Goal: Task Accomplishment & Management: Manage account settings

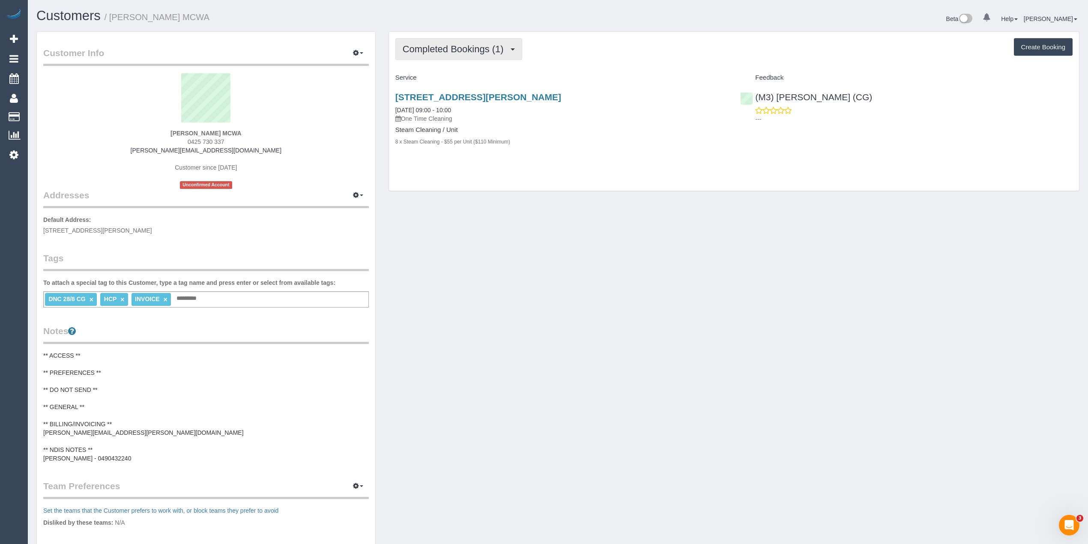
click at [440, 44] on span "Completed Bookings (1)" at bounding box center [455, 49] width 105 height 11
click at [447, 51] on span "Completed Bookings (1)" at bounding box center [455, 49] width 105 height 11
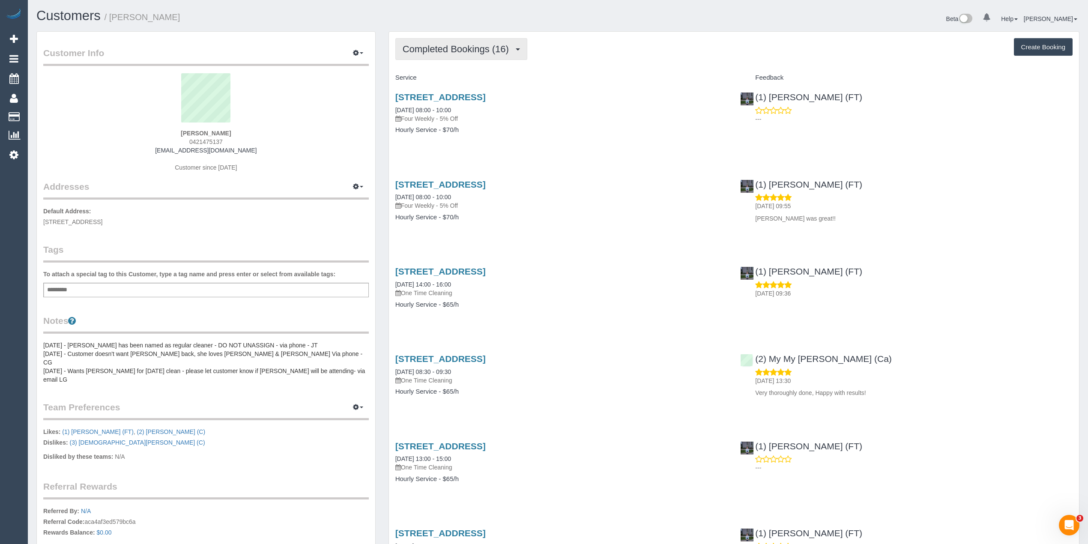
click at [427, 57] on button "Completed Bookings (16)" at bounding box center [461, 49] width 132 height 22
click at [446, 81] on link "Upcoming Bookings (11)" at bounding box center [442, 80] width 93 height 11
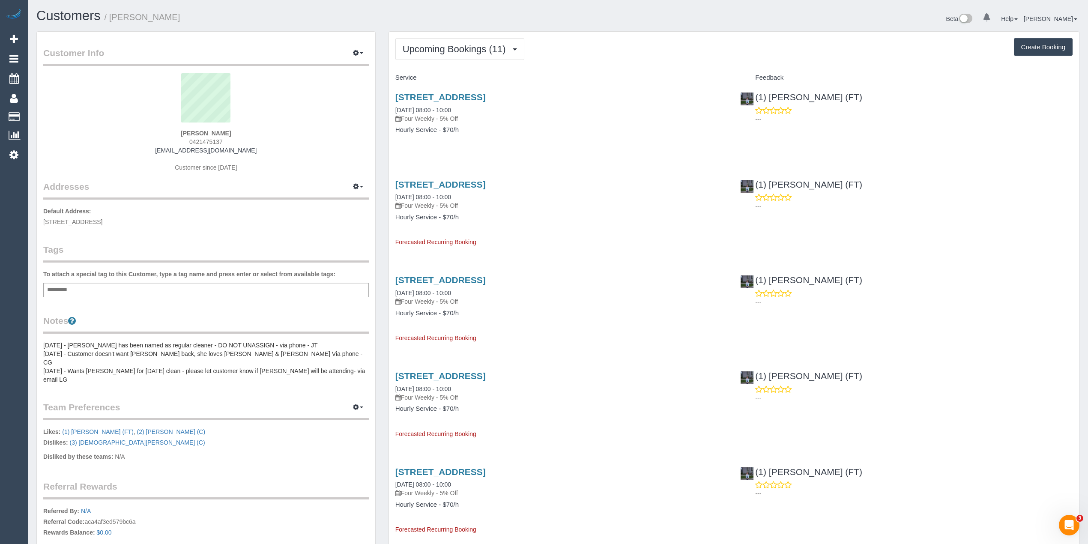
click at [608, 128] on h4 "Hourly Service - $70/h" at bounding box center [561, 129] width 333 height 7
click at [486, 180] on link "121 Emmeline Row, Rowville, VIC 3178" at bounding box center [440, 185] width 90 height 10
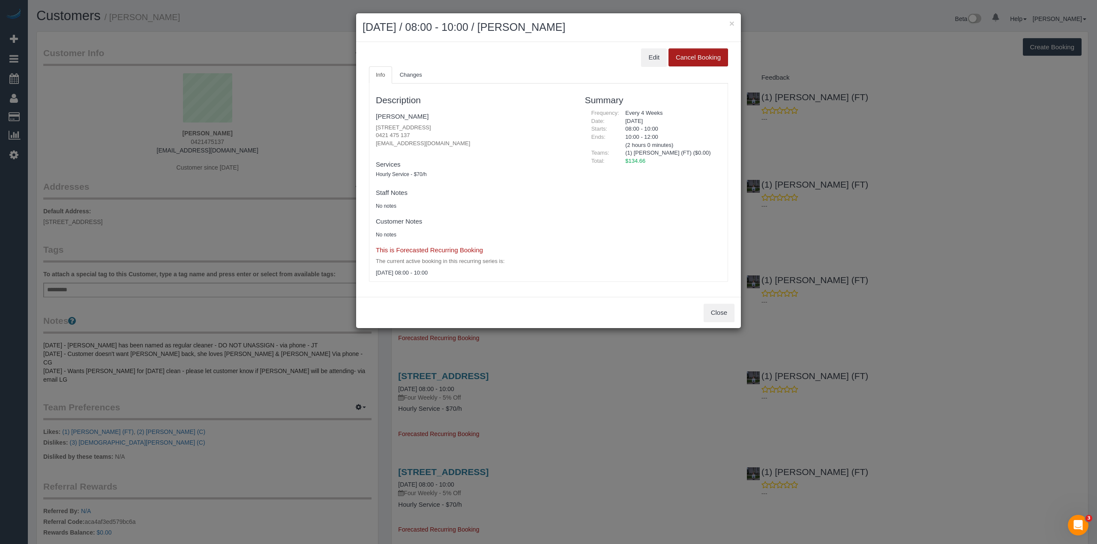
click at [697, 59] on button "Cancel Booking" at bounding box center [698, 57] width 60 height 18
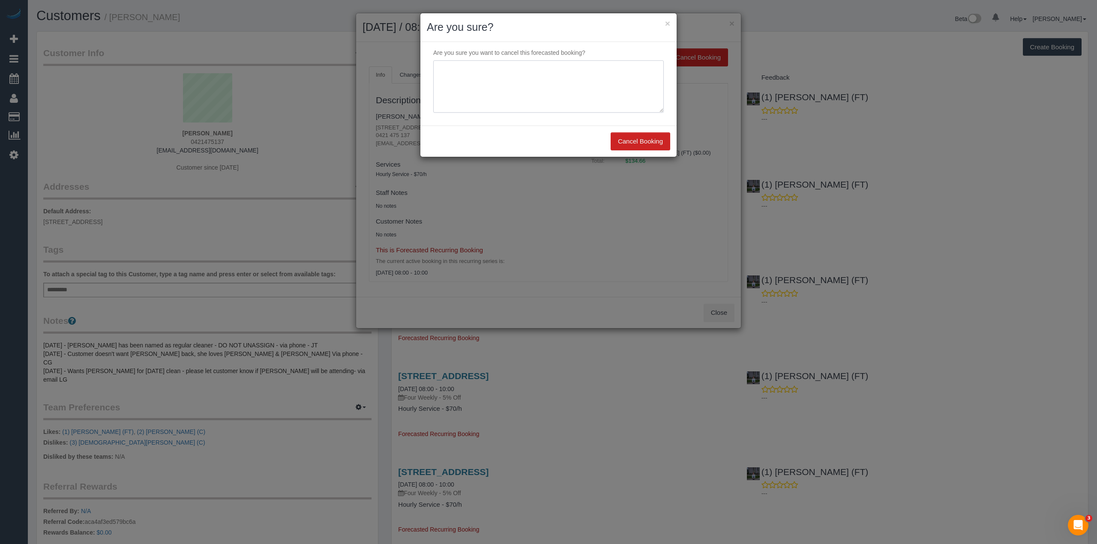
click at [463, 71] on textarea at bounding box center [548, 86] width 231 height 52
click at [668, 20] on button "×" at bounding box center [667, 23] width 5 height 9
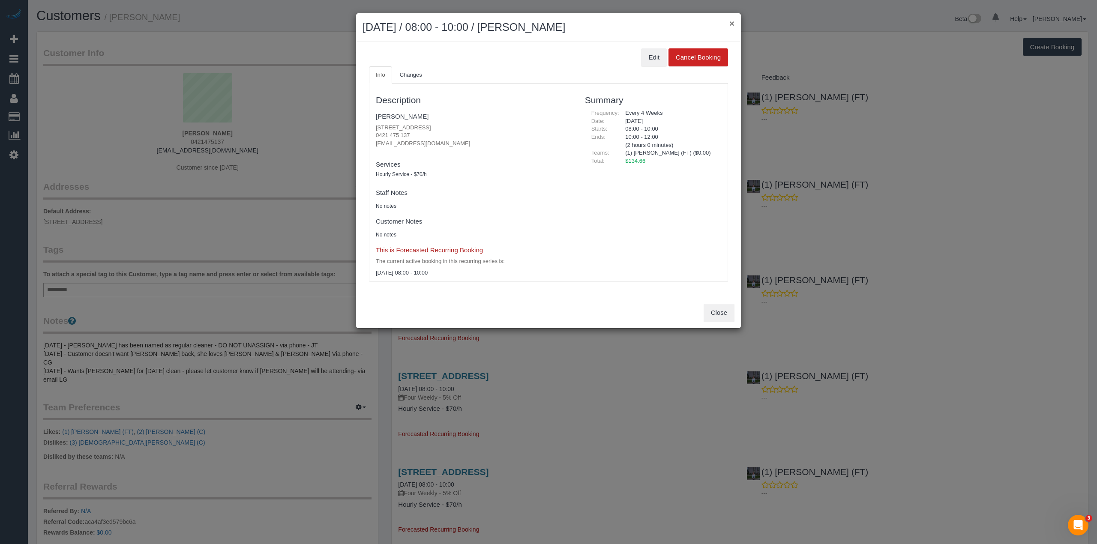
click at [733, 21] on button "×" at bounding box center [731, 23] width 5 height 9
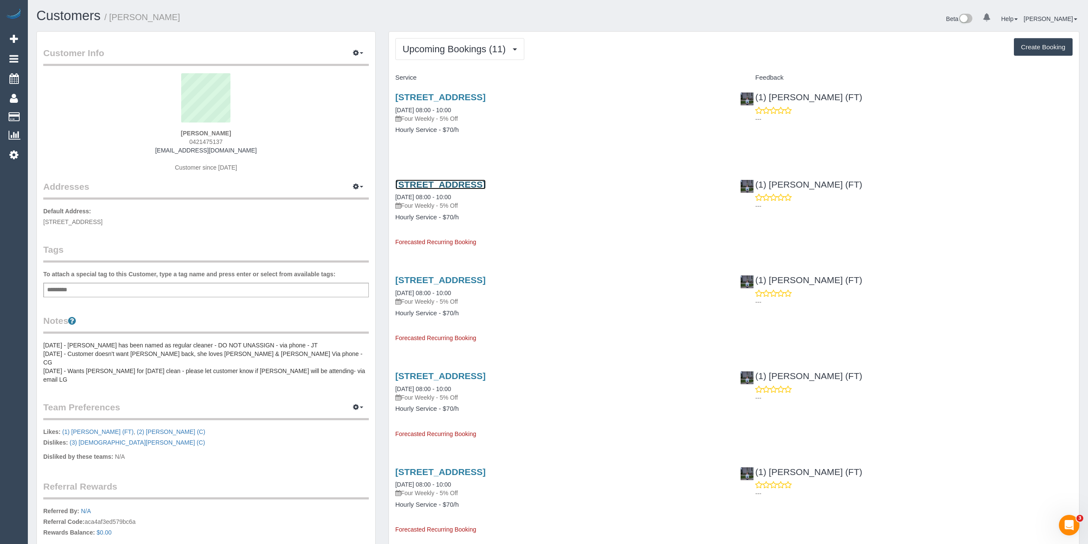
click at [486, 184] on link "121 Emmeline Row, Rowville, VIC 3178" at bounding box center [440, 185] width 90 height 10
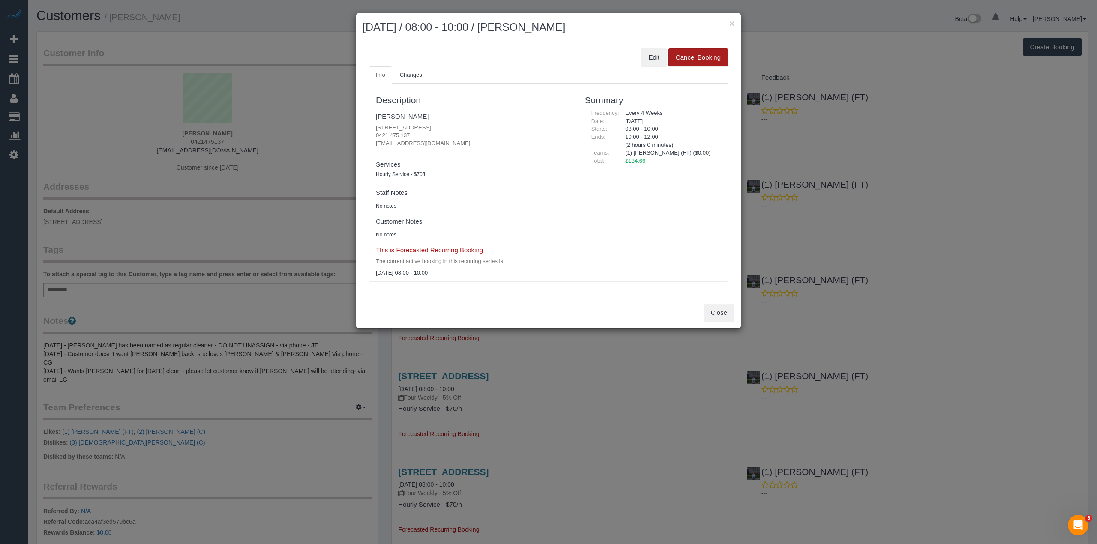
click at [689, 59] on button "Cancel Booking" at bounding box center [698, 57] width 60 height 18
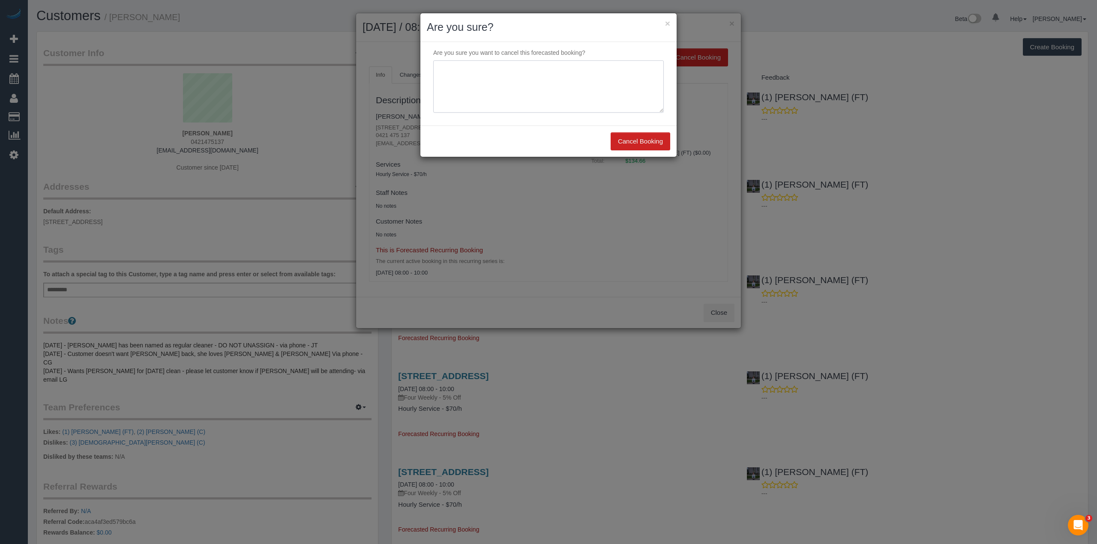
click at [470, 67] on textarea at bounding box center [548, 86] width 231 height 52
type textarea "Cust is away, skipping this one. Via phone - CG"
click at [639, 143] on button "Cancel Booking" at bounding box center [641, 141] width 60 height 18
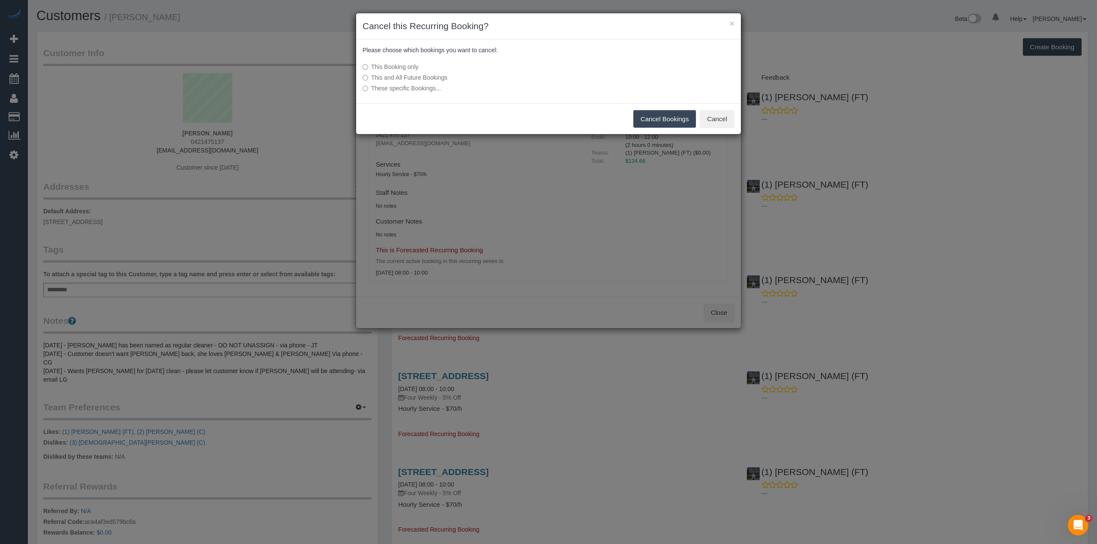
click at [673, 116] on button "Cancel Bookings" at bounding box center [664, 119] width 63 height 18
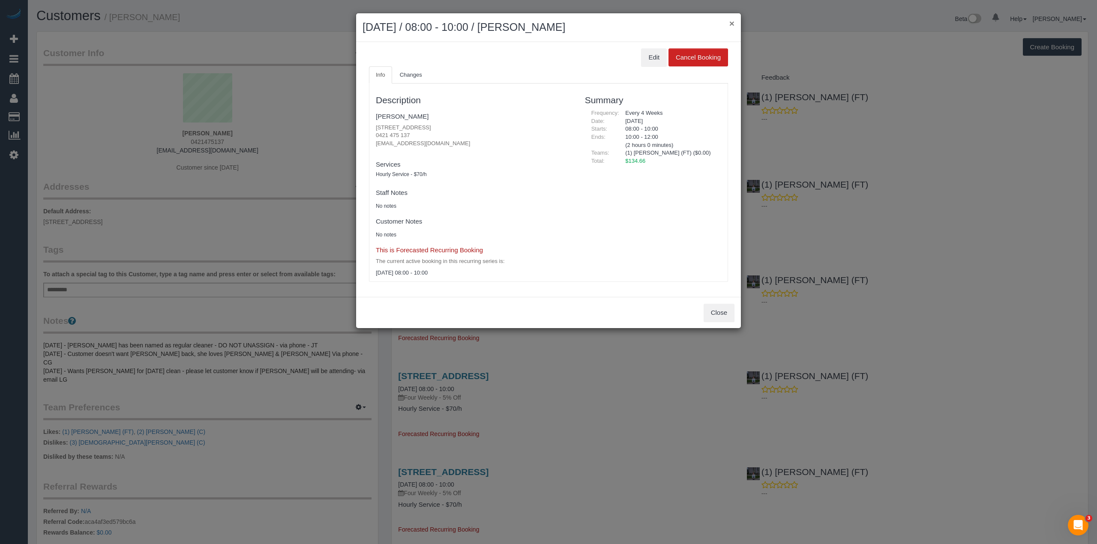
click at [731, 21] on button "×" at bounding box center [731, 23] width 5 height 9
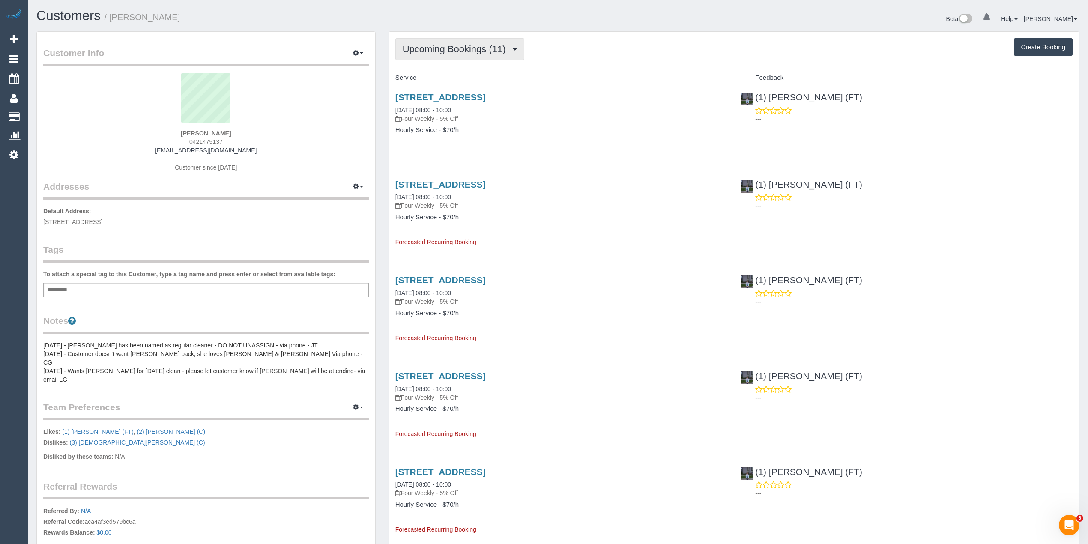
click at [420, 44] on span "Upcoming Bookings (11)" at bounding box center [457, 49] width 108 height 11
click at [444, 78] on link "Upcoming Bookings (11)" at bounding box center [442, 80] width 93 height 11
